Goal: Transaction & Acquisition: Purchase product/service

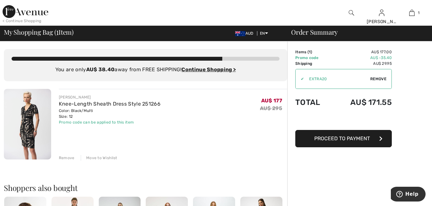
click at [343, 138] on span "Proceed to Payment" at bounding box center [342, 139] width 56 height 6
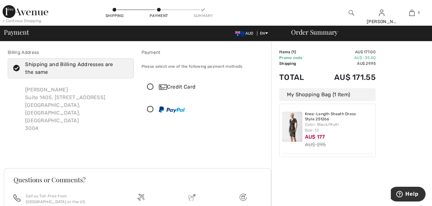
click at [150, 85] on icon at bounding box center [150, 87] width 17 height 7
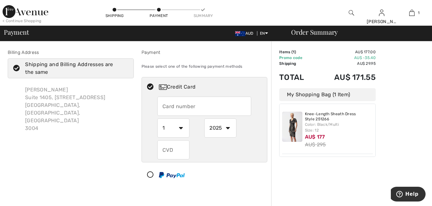
click at [162, 104] on input "text" at bounding box center [204, 106] width 94 height 19
type input "[CREDIT_CARD_NUMBER]"
click at [182, 130] on select "1 2 3 4 5 6 7 8 9 10 11 12" at bounding box center [173, 128] width 32 height 19
select select "5"
click at [157, 119] on select "1 2 3 4 5 6 7 8 9 10 11 12" at bounding box center [173, 128] width 32 height 19
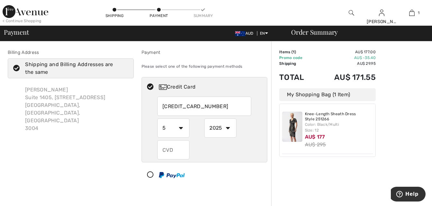
click at [227, 127] on select "2025 2026 2027 2028 2029 2030 2031 2032 2033 2034 2035" at bounding box center [220, 128] width 32 height 19
select select "2028"
click at [204, 119] on select "2025 2026 2027 2028 2029 2030 2031 2032 2033 2034 2035" at bounding box center [220, 128] width 32 height 19
click at [173, 149] on input "text" at bounding box center [173, 150] width 32 height 19
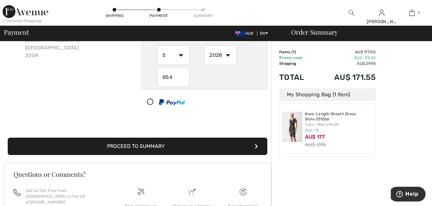
scroll to position [86, 0]
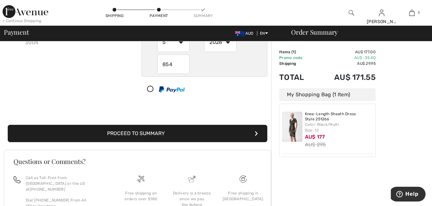
type input "854"
click at [150, 135] on button "Proceed to Summary" at bounding box center [137, 133] width 259 height 17
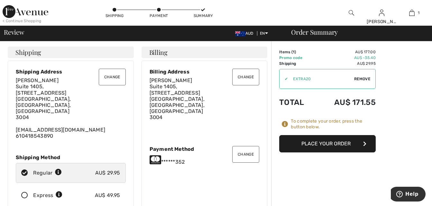
click at [354, 147] on button "Place Your Order" at bounding box center [327, 143] width 96 height 17
